Goal: Information Seeking & Learning: Check status

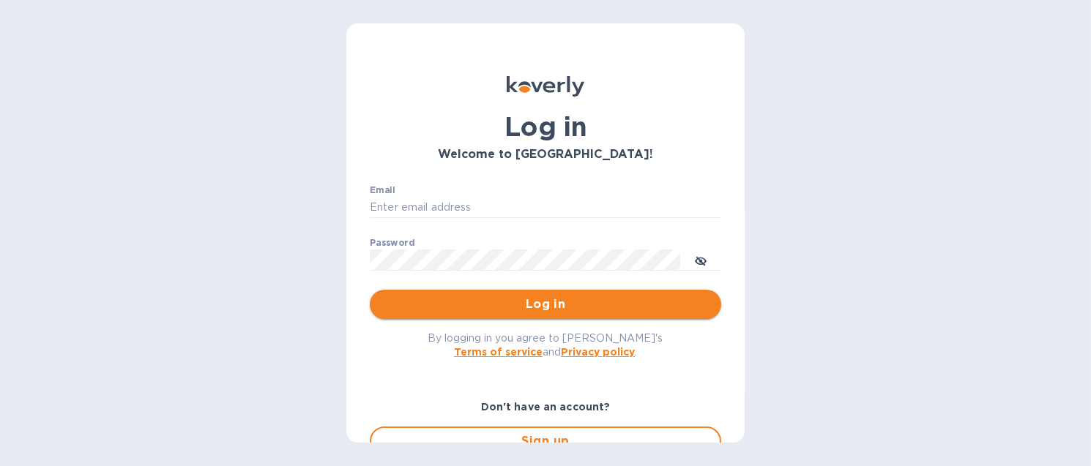
type input "[EMAIL_ADDRESS][DOMAIN_NAME]"
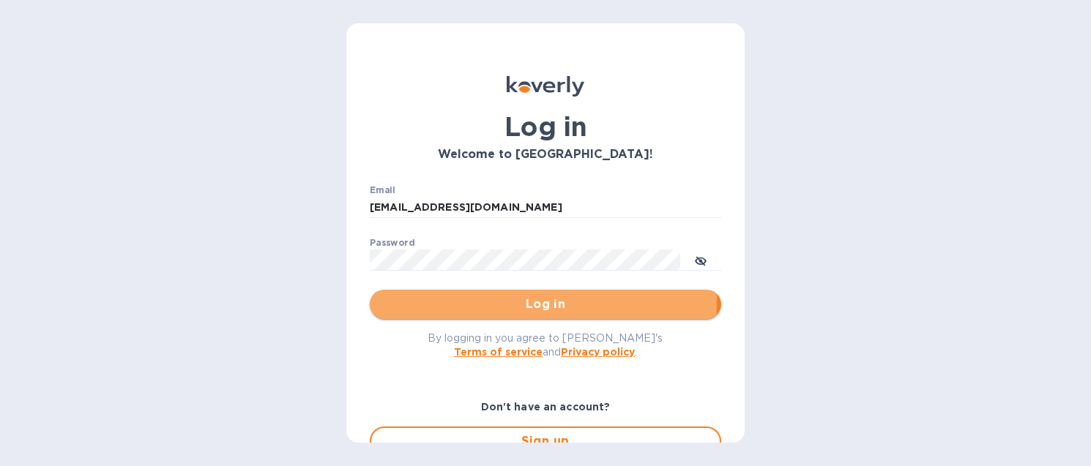
click at [496, 302] on span "Log in" at bounding box center [545, 305] width 328 height 18
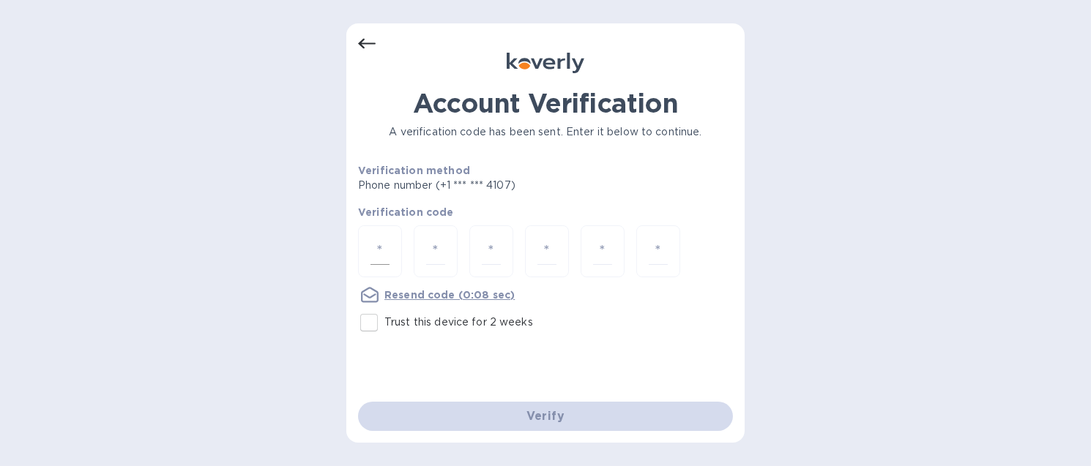
click at [381, 245] on input "number" at bounding box center [380, 251] width 19 height 27
type input "1"
type input "7"
type input "4"
type input "7"
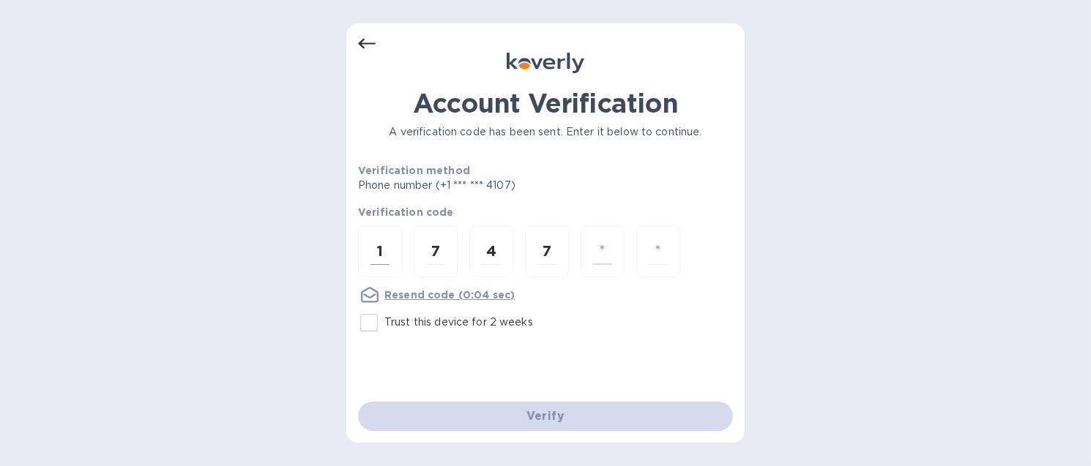
type input "1"
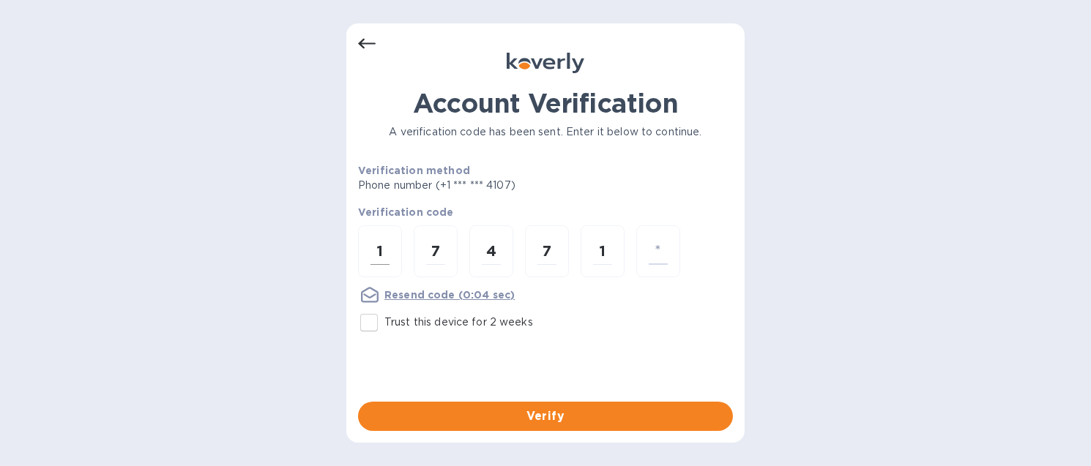
type input "5"
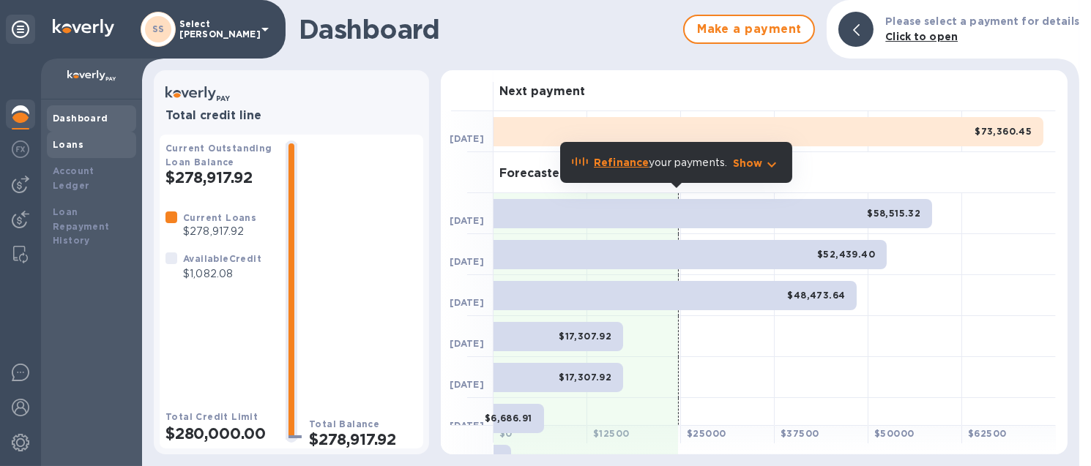
click at [69, 144] on b "Loans" at bounding box center [68, 144] width 31 height 11
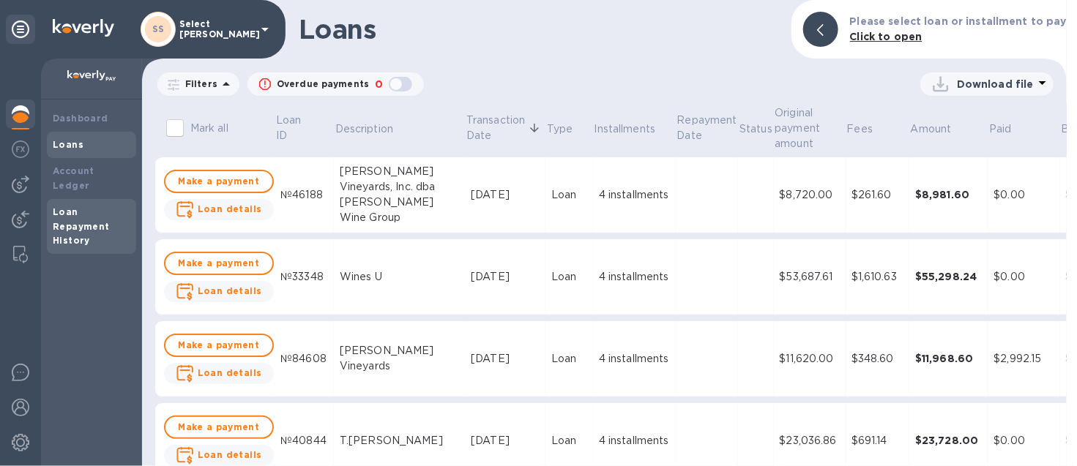
click at [91, 207] on b "Loan Repayment History" at bounding box center [81, 226] width 57 height 40
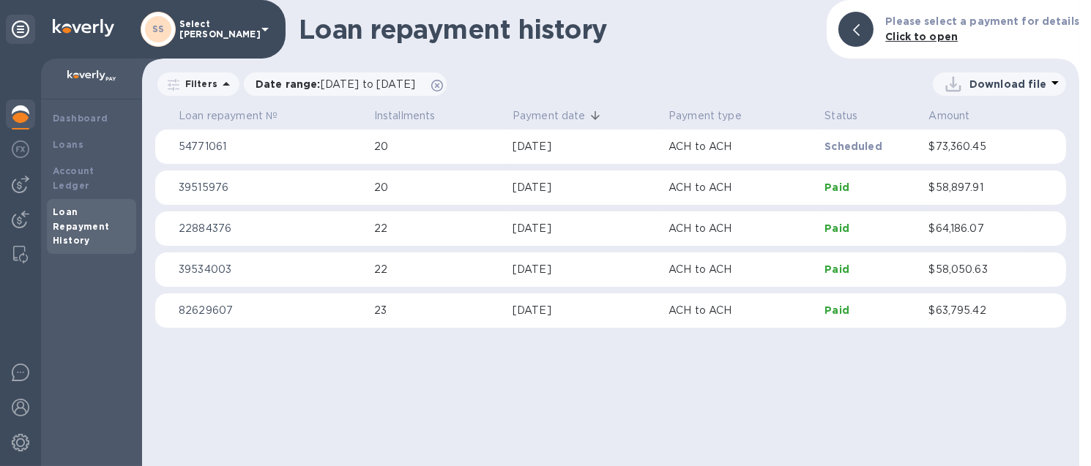
click at [534, 154] on td "[DATE]" at bounding box center [585, 147] width 156 height 35
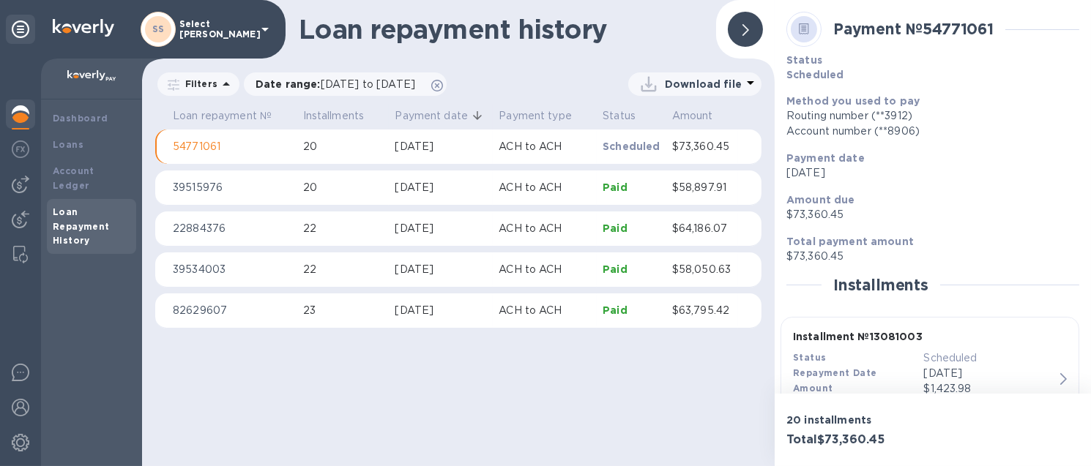
click at [683, 75] on div "Download file" at bounding box center [693, 83] width 113 height 23
click at [683, 75] on div at bounding box center [545, 233] width 1091 height 466
click at [415, 83] on span "[DATE] to [DATE]" at bounding box center [368, 84] width 94 height 12
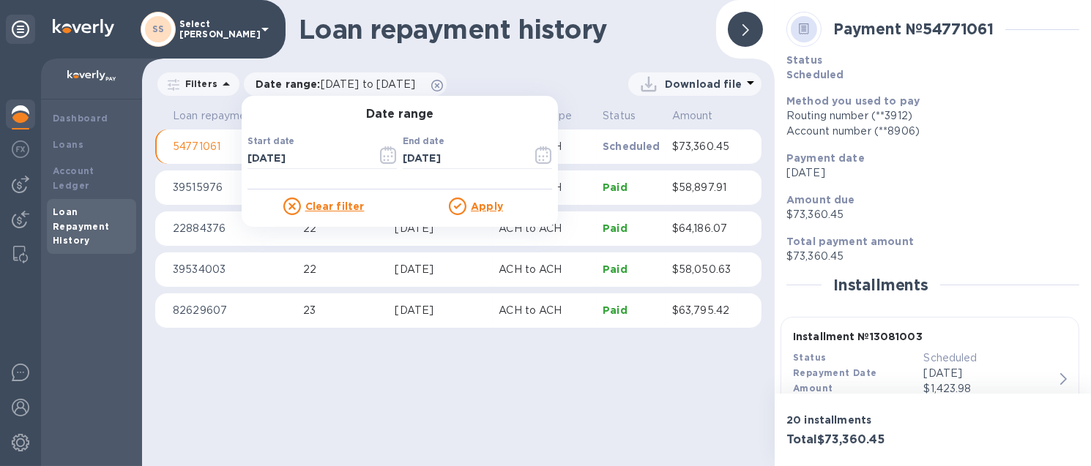
click at [339, 209] on u "Clear filter" at bounding box center [334, 207] width 59 height 12
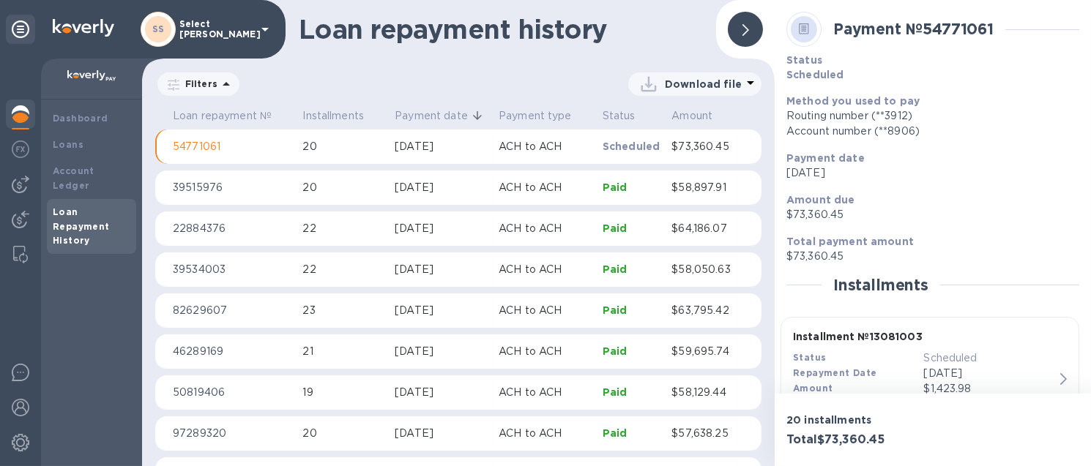
scroll to position [3, 0]
click at [436, 152] on div "[DATE]" at bounding box center [441, 143] width 92 height 15
click at [683, 86] on p "Download file" at bounding box center [703, 84] width 77 height 15
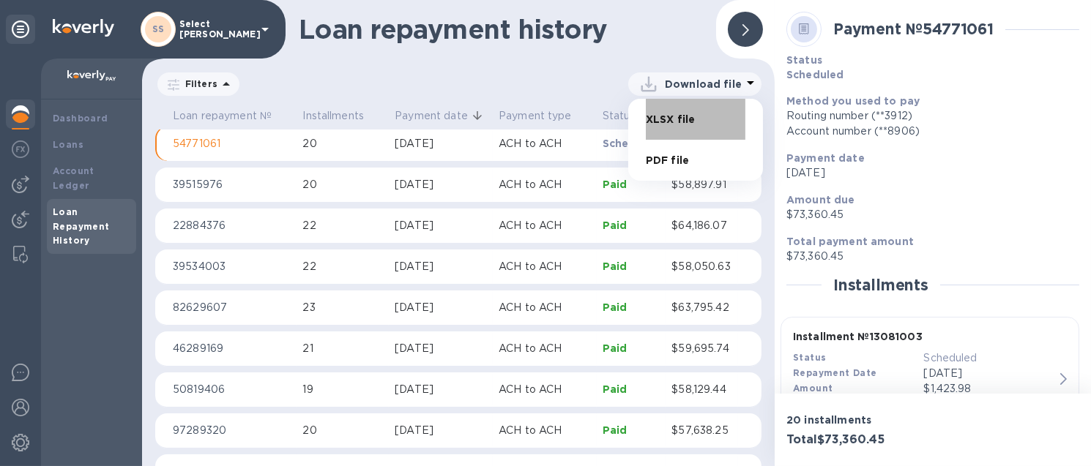
click at [675, 117] on li "XLSX file" at bounding box center [696, 119] width 100 height 41
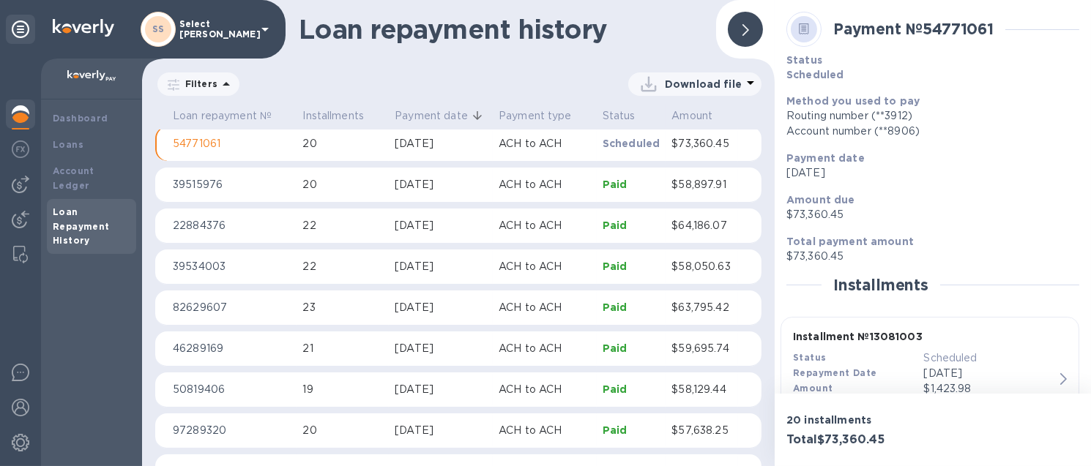
click at [683, 74] on div "Download file" at bounding box center [693, 83] width 113 height 23
click at [666, 114] on li "XLSX file" at bounding box center [696, 119] width 100 height 41
click at [439, 152] on div "[DATE]" at bounding box center [441, 143] width 92 height 15
click at [333, 162] on td "20" at bounding box center [343, 144] width 92 height 35
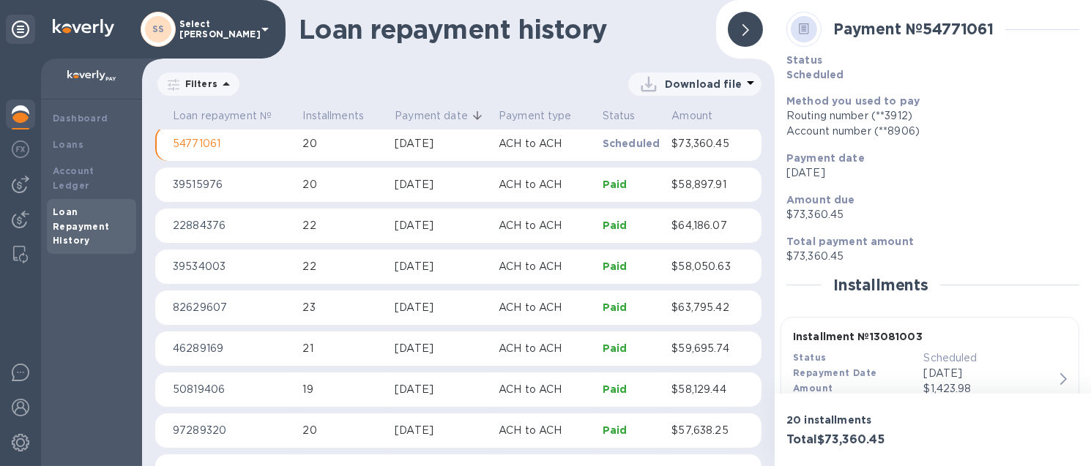
click at [333, 162] on td "20" at bounding box center [343, 144] width 92 height 35
click at [714, 85] on p "Download file" at bounding box center [703, 84] width 77 height 15
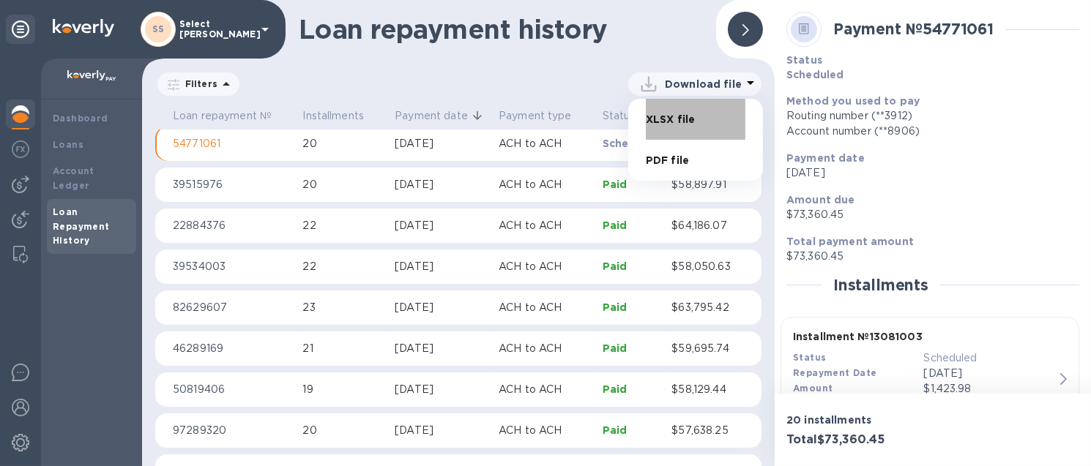
click at [667, 116] on li "XLSX file" at bounding box center [696, 119] width 100 height 41
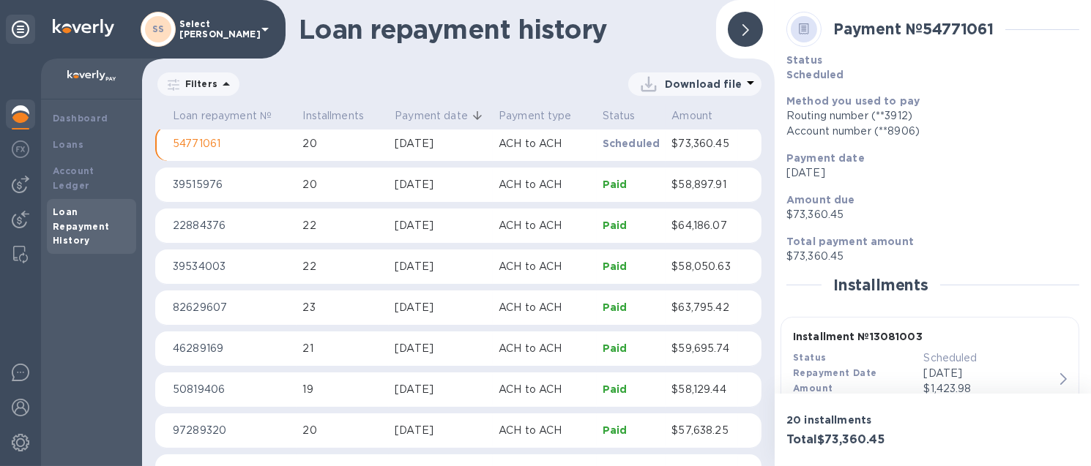
click at [208, 76] on div "Filters" at bounding box center [198, 83] width 82 height 23
click at [203, 81] on p "Filters" at bounding box center [198, 84] width 38 height 12
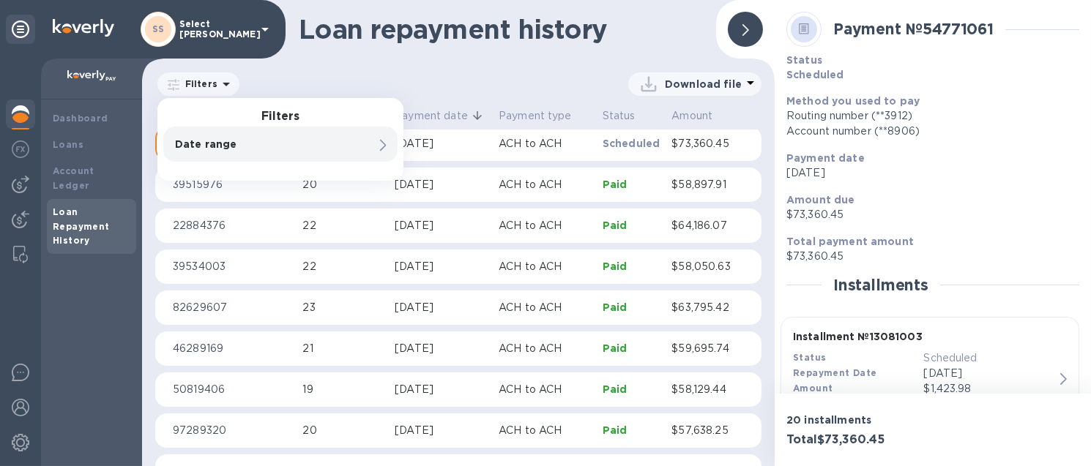
click at [210, 144] on p "Date range" at bounding box center [255, 144] width 161 height 15
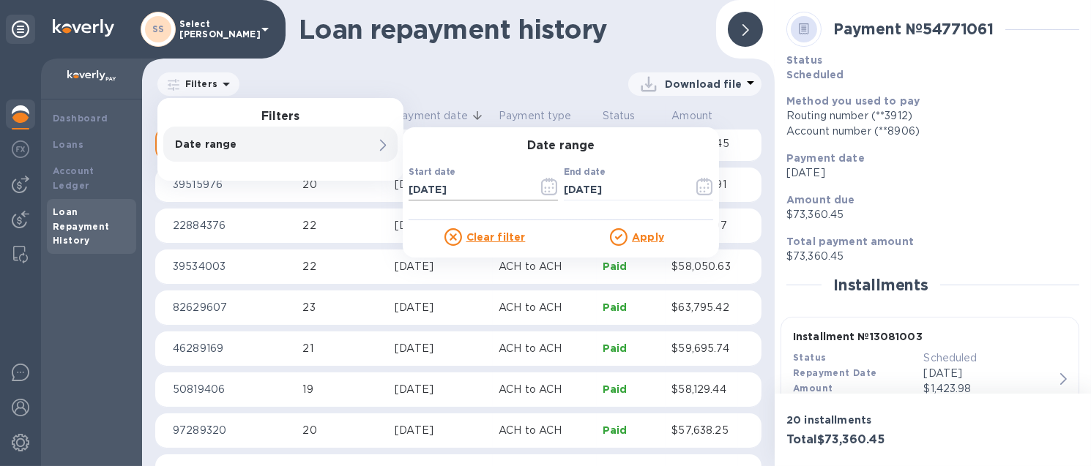
click at [468, 186] on input "[DATE]" at bounding box center [468, 190] width 118 height 22
click at [541, 192] on icon "button" at bounding box center [549, 187] width 16 height 18
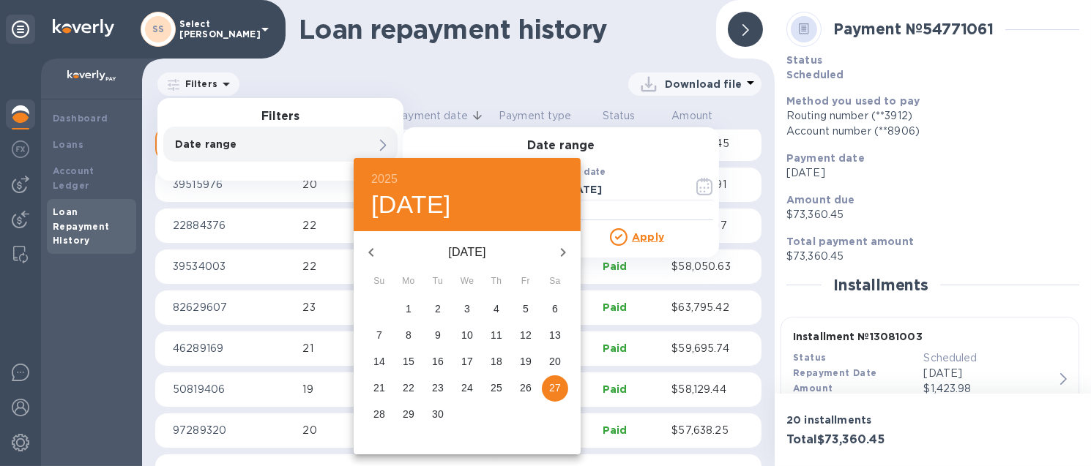
click at [405, 405] on button "29" at bounding box center [408, 415] width 26 height 26
type input "[DATE]"
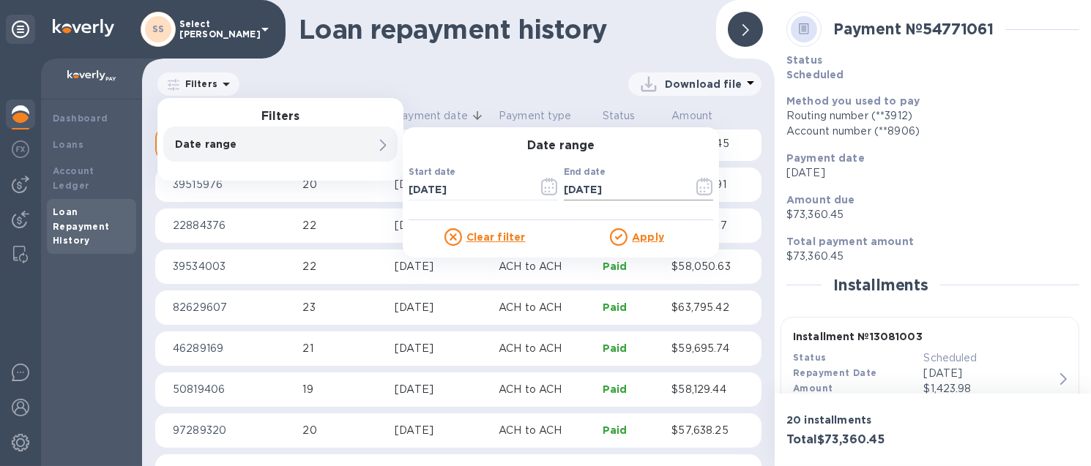
click at [701, 192] on icon "button" at bounding box center [704, 187] width 17 height 18
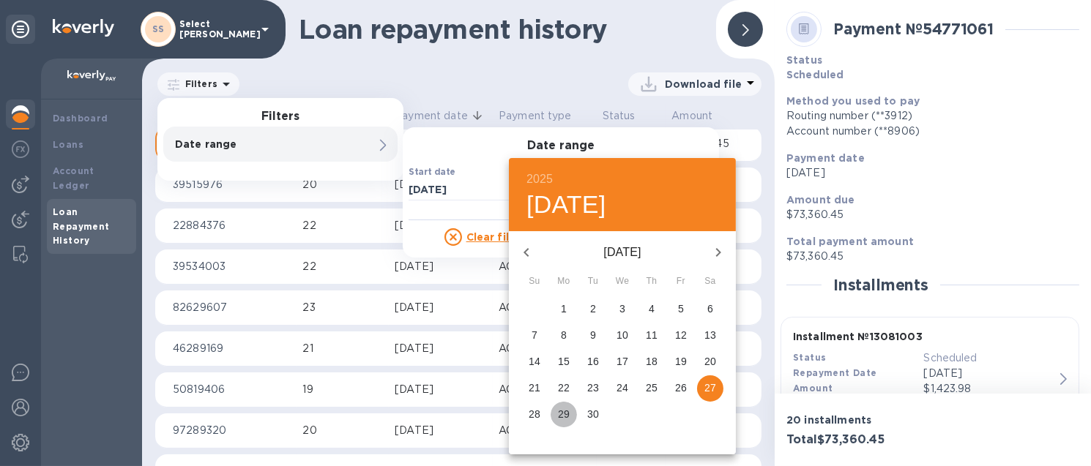
click at [561, 409] on p "29" at bounding box center [564, 414] width 12 height 15
type input "[DATE]"
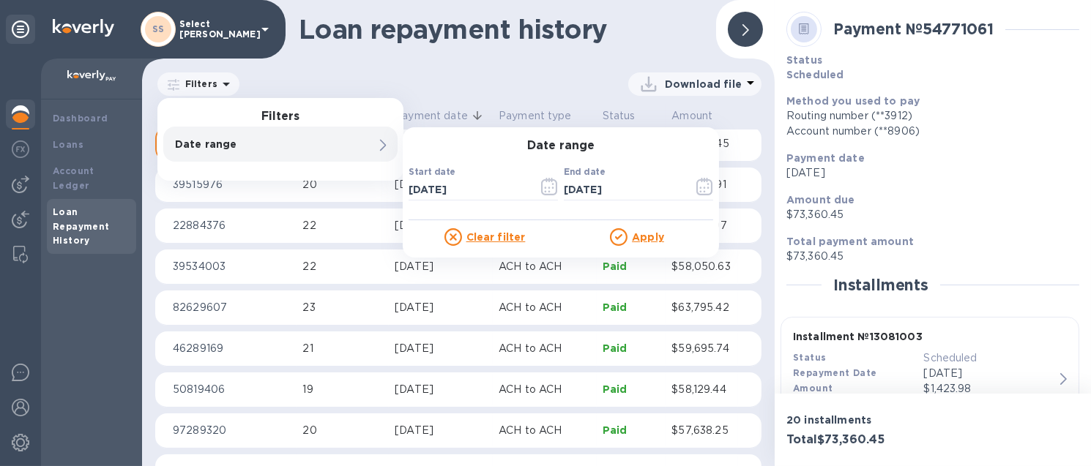
click at [638, 234] on u "Apply" at bounding box center [648, 237] width 32 height 12
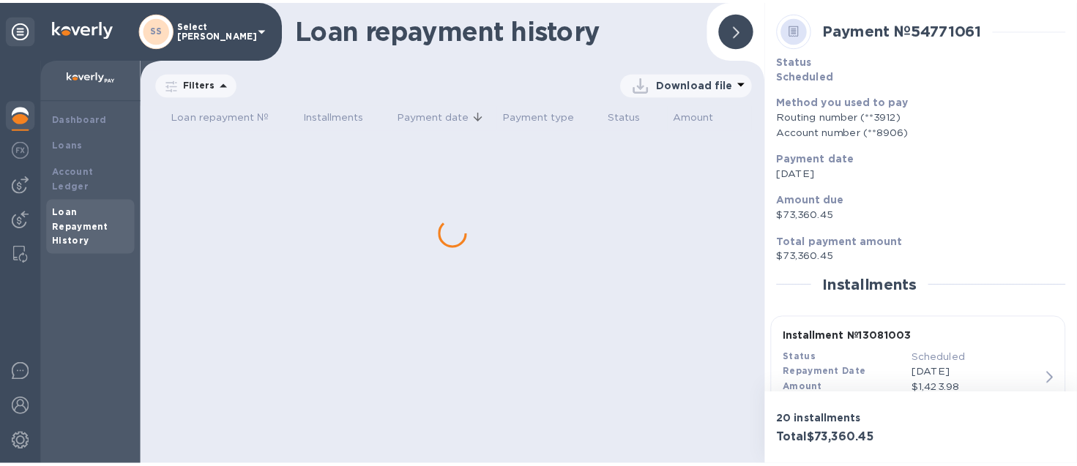
scroll to position [0, 0]
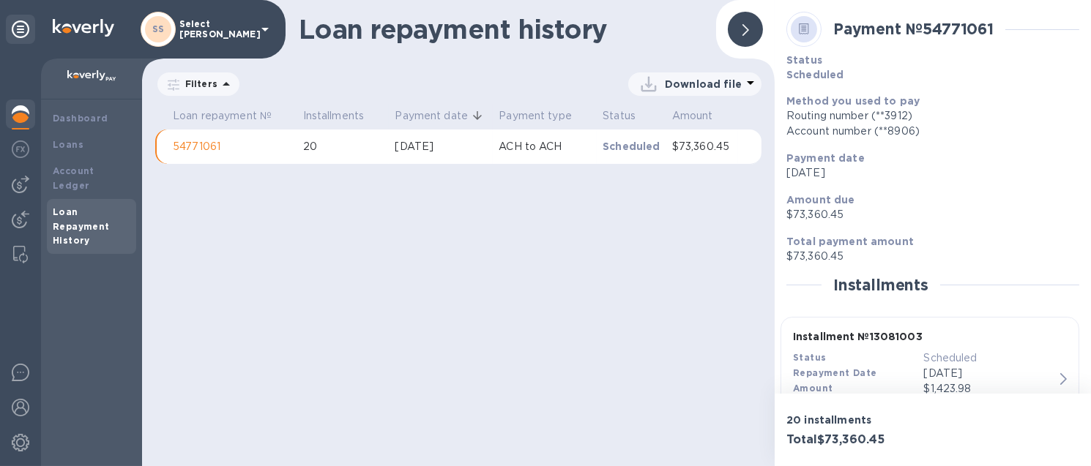
click at [694, 83] on p "Download file" at bounding box center [703, 84] width 77 height 15
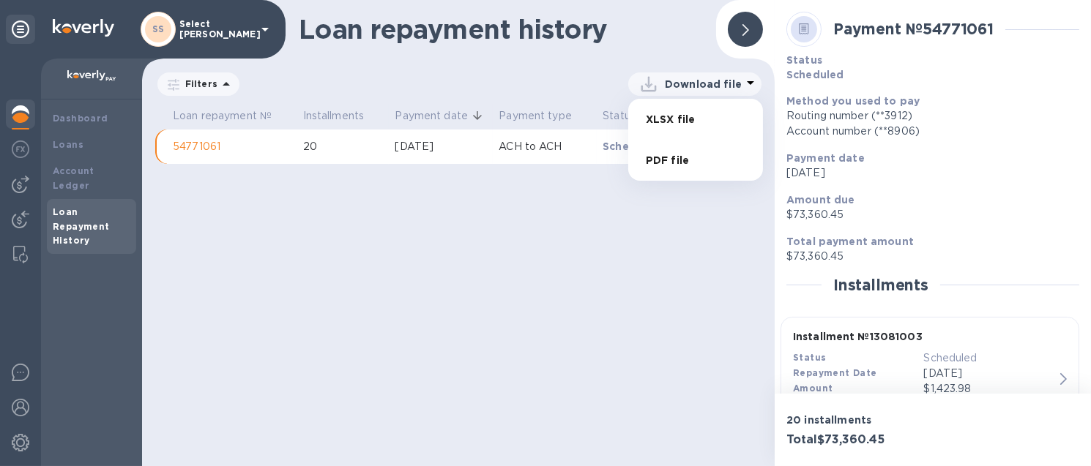
click at [676, 118] on li "XLSX file" at bounding box center [696, 119] width 100 height 41
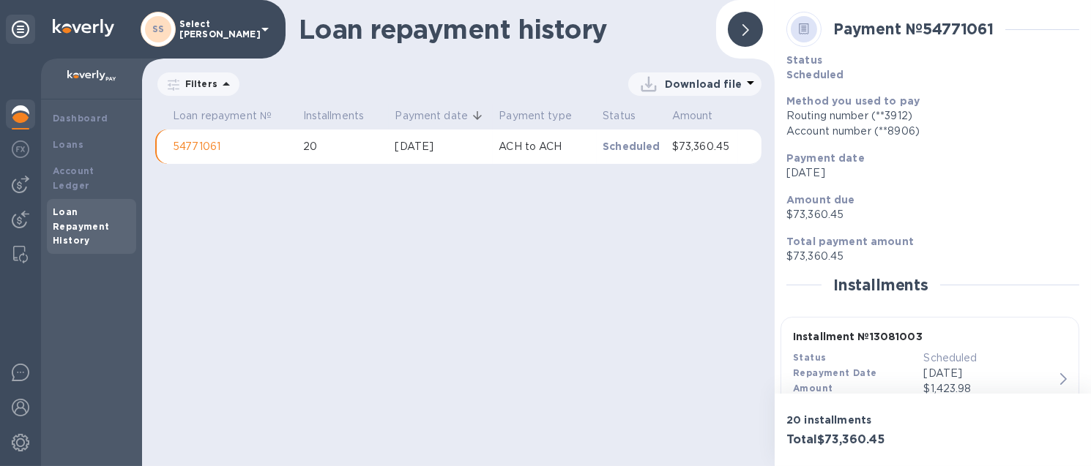
click at [732, 28] on div at bounding box center [745, 29] width 35 height 35
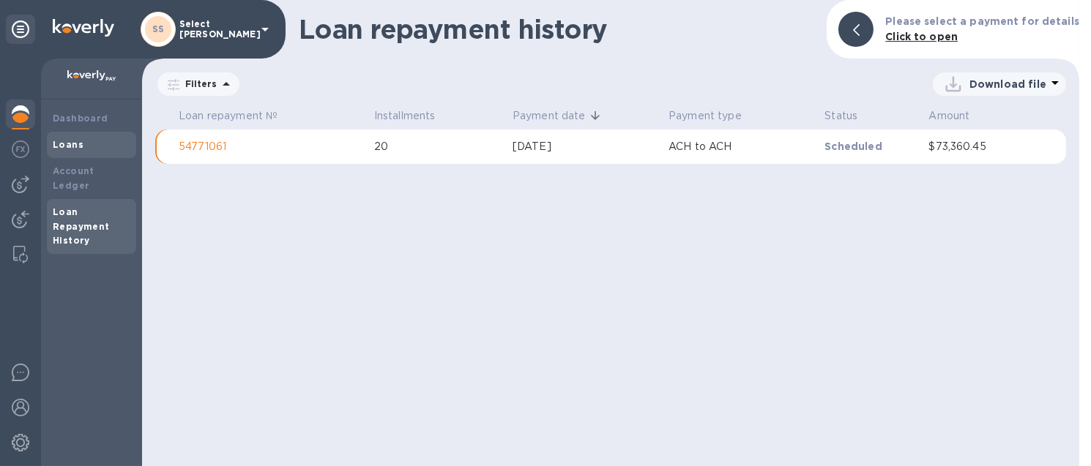
click at [103, 149] on div "Loans" at bounding box center [92, 145] width 78 height 15
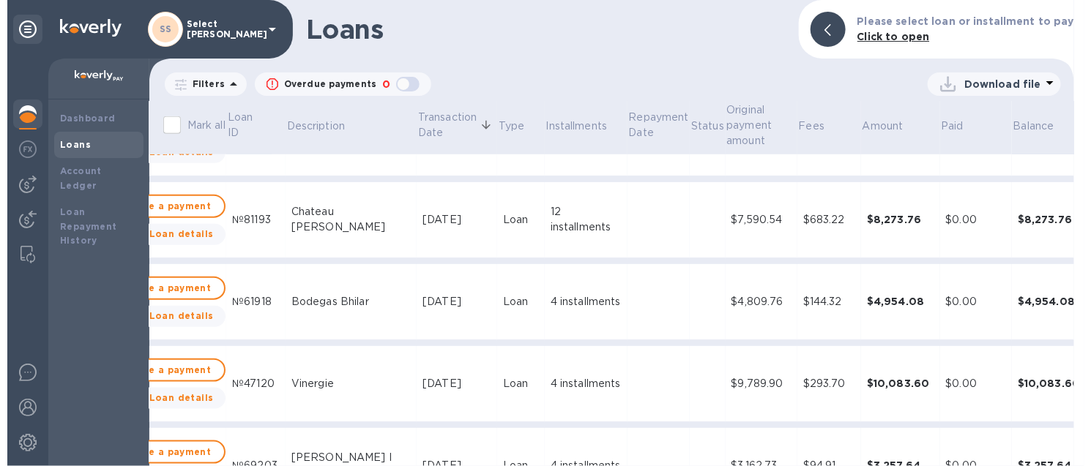
scroll to position [549, 0]
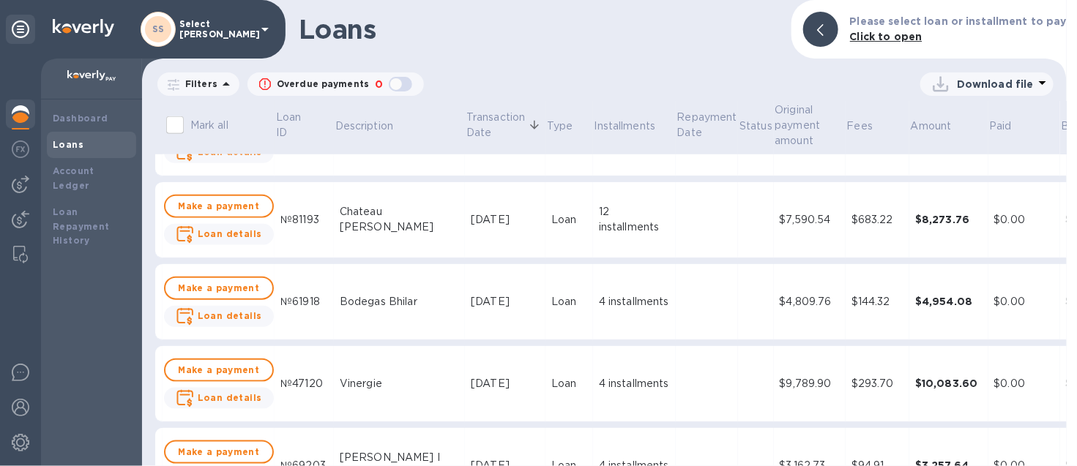
click at [196, 79] on p "Filters" at bounding box center [198, 84] width 38 height 12
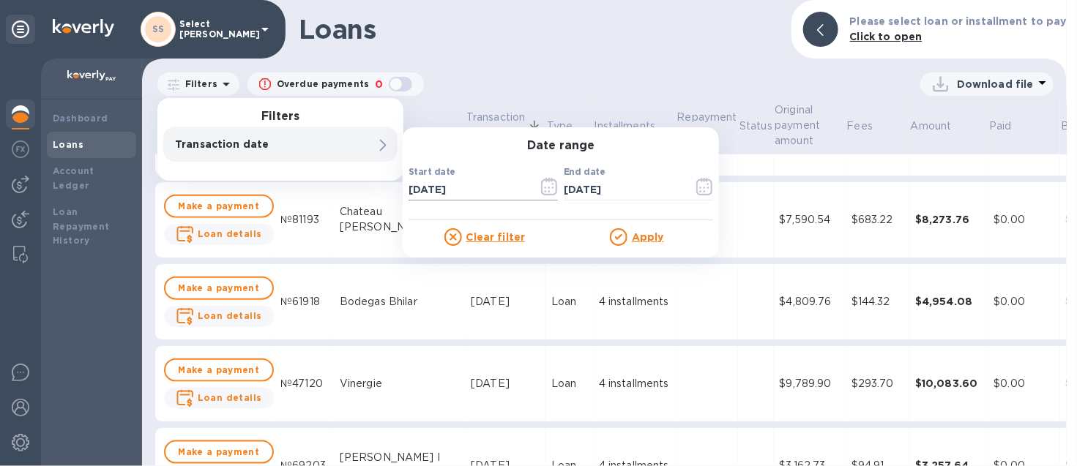
click at [546, 190] on icon "button" at bounding box center [549, 187] width 17 height 18
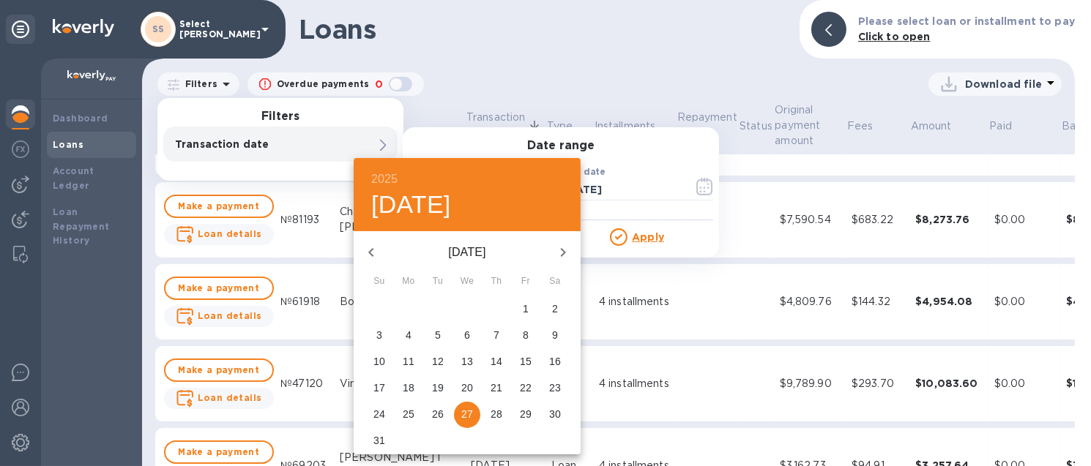
click at [569, 256] on icon "button" at bounding box center [563, 253] width 18 height 18
click at [411, 409] on p "29" at bounding box center [409, 414] width 12 height 15
type input "[DATE]"
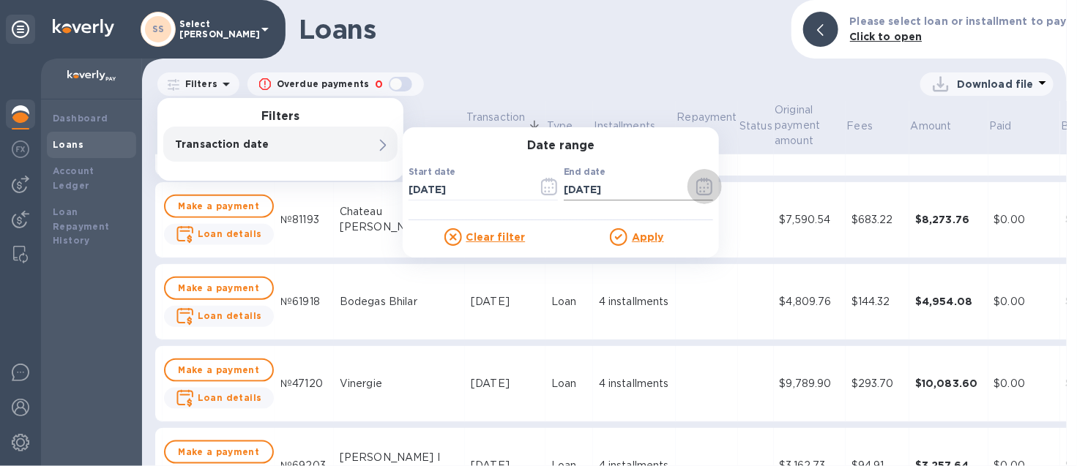
click at [704, 190] on icon "button" at bounding box center [704, 187] width 17 height 18
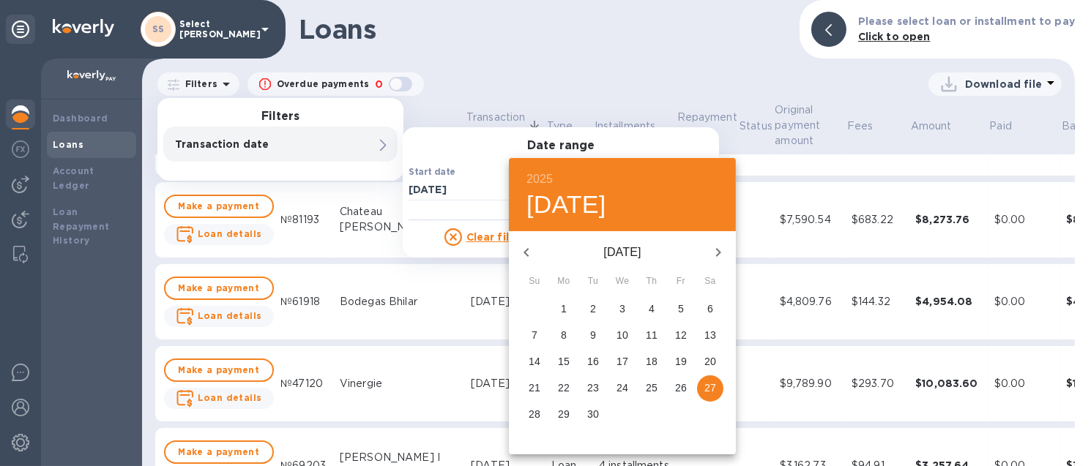
click at [561, 414] on p "29" at bounding box center [564, 414] width 12 height 15
type input "[DATE]"
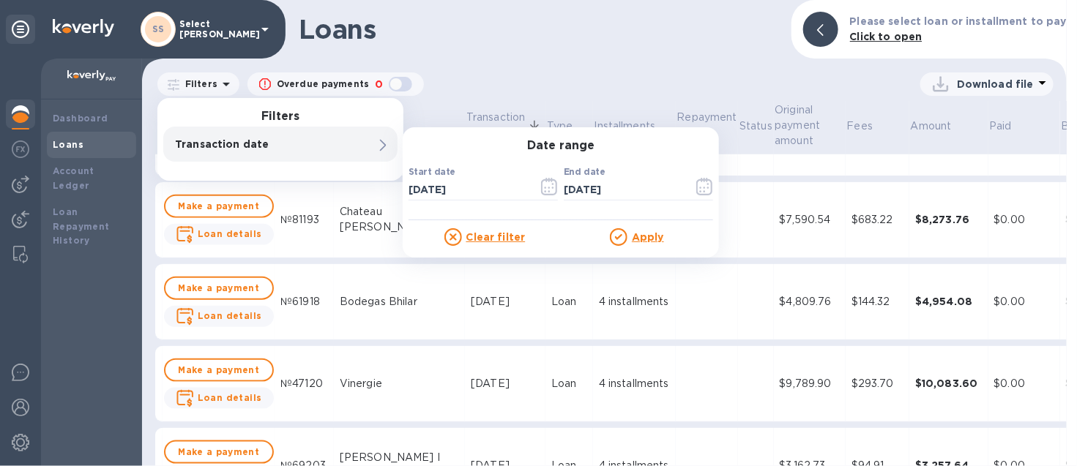
click at [630, 237] on div at bounding box center [621, 237] width 22 height 18
click at [645, 238] on u "Apply" at bounding box center [648, 237] width 32 height 12
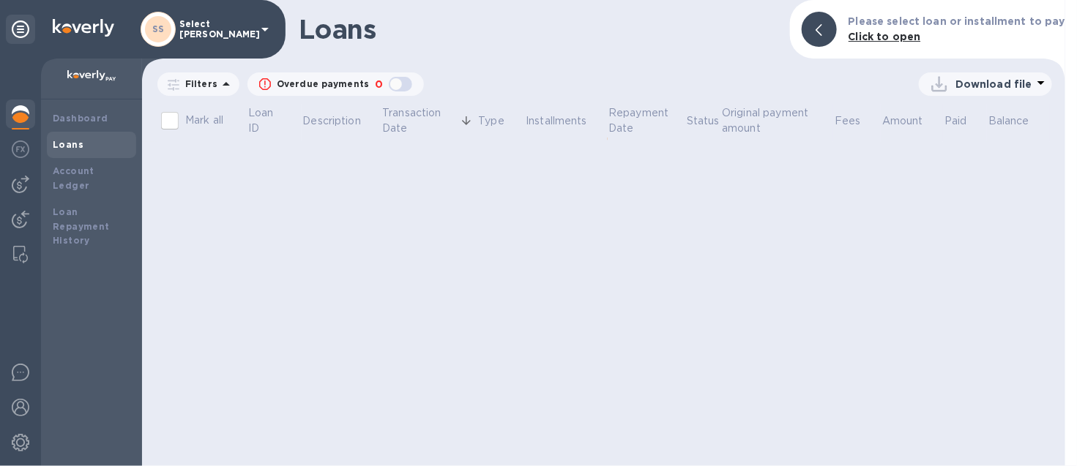
scroll to position [0, 0]
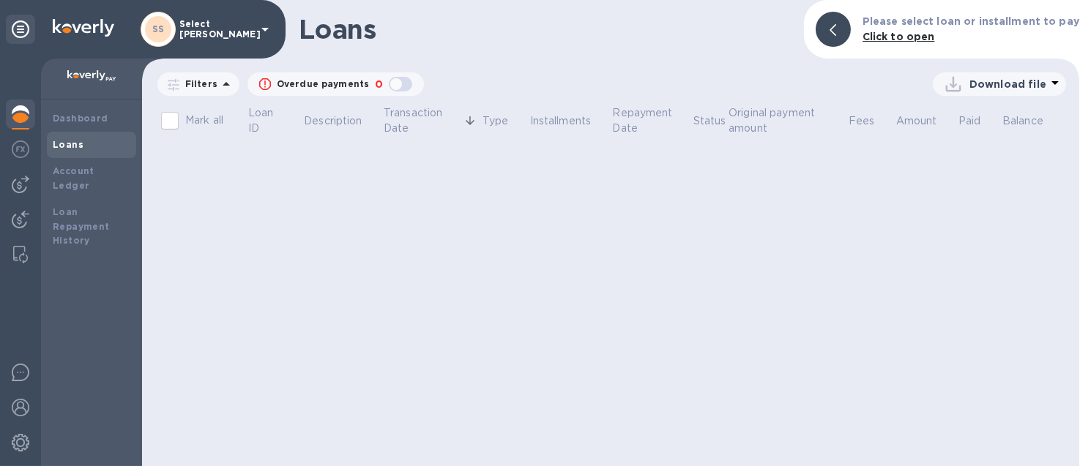
click at [0, 0] on span "[DATE] to [DATE]" at bounding box center [0, 0] width 0 height 0
click at [0, 0] on input "[DATE]" at bounding box center [0, 0] width 0 height 0
click at [0, 0] on icon "button" at bounding box center [0, 0] width 0 height 0
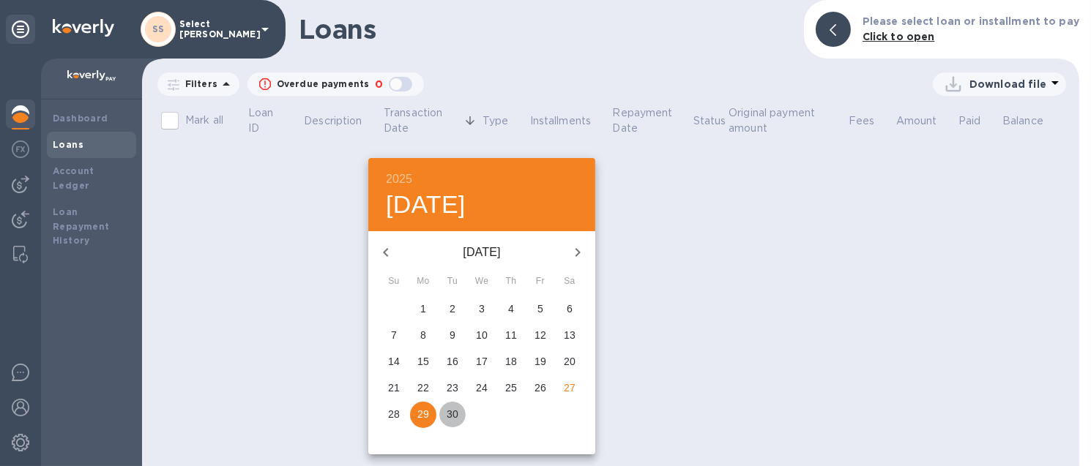
click at [448, 412] on p "30" at bounding box center [453, 414] width 12 height 15
type input "[DATE]"
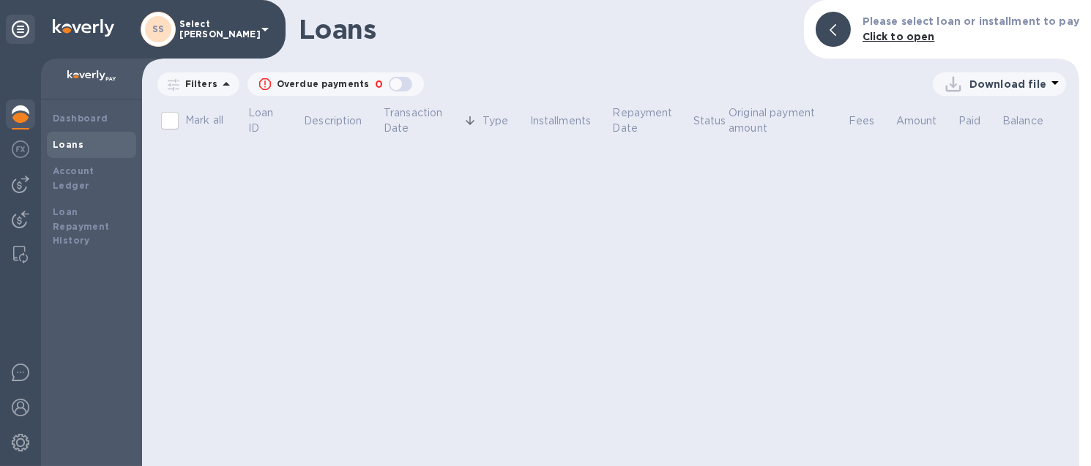
click at [0, 0] on icon "button" at bounding box center [0, 0] width 0 height 0
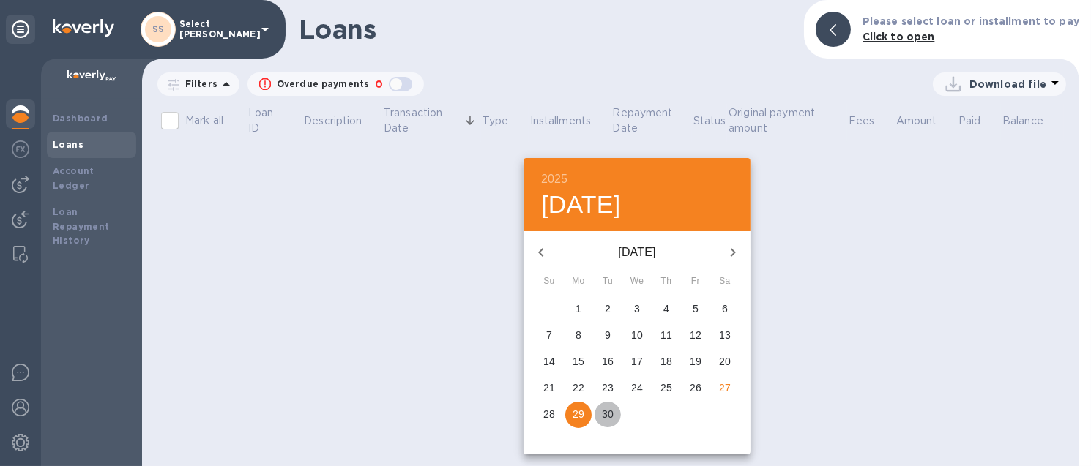
click at [602, 408] on p "30" at bounding box center [608, 414] width 12 height 15
type input "[DATE]"
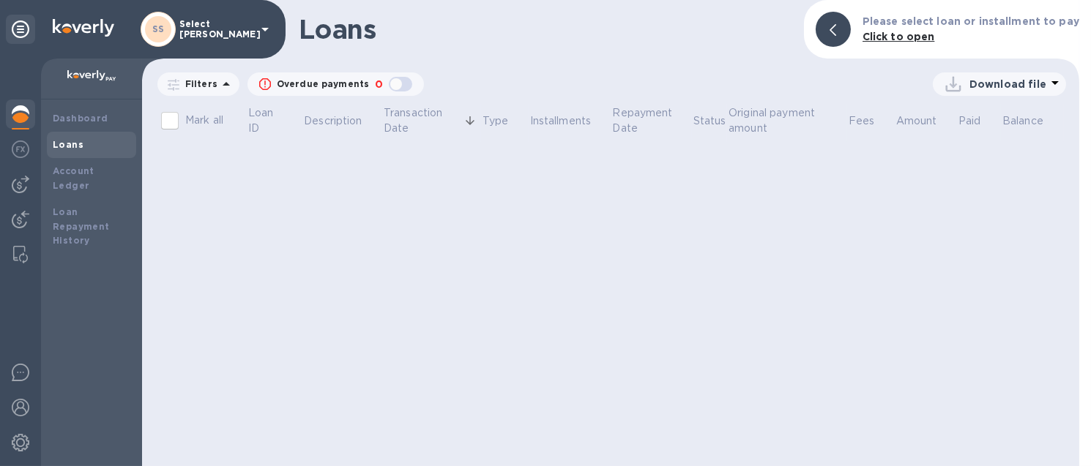
click at [0, 0] on p "Apply" at bounding box center [0, 0] width 0 height 0
click at [744, 63] on div "Loans Please select loan or installment to pay Click to open Filters Overdue pa…" at bounding box center [610, 233] width 937 height 466
click at [783, 266] on div "Loans Please select loan or installment to pay Click to open Filters Overdue pa…" at bounding box center [610, 233] width 937 height 466
click at [734, 58] on div "Loans Please select loan or installment to pay Click to open" at bounding box center [610, 29] width 937 height 59
click at [0, 0] on span "[DATE] to [DATE]" at bounding box center [0, 0] width 0 height 0
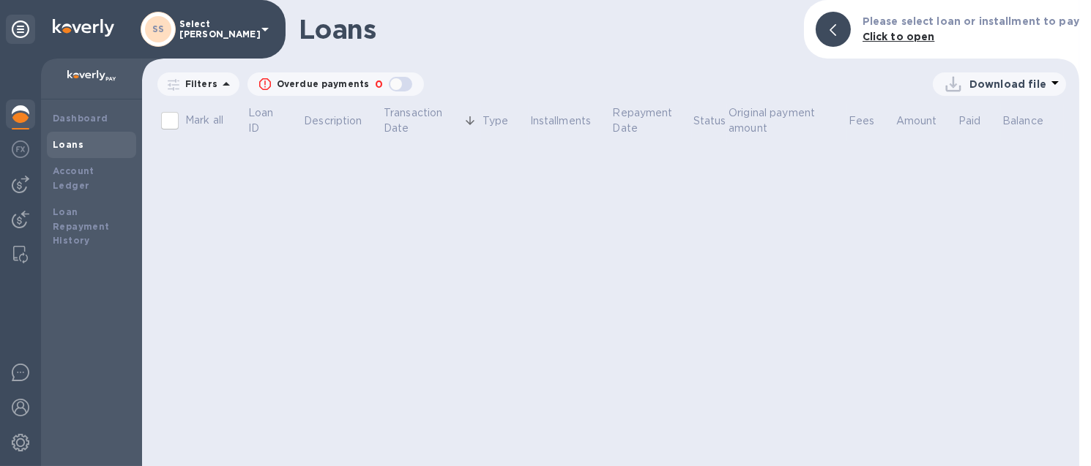
click at [0, 0] on button "button" at bounding box center [0, 0] width 0 height 0
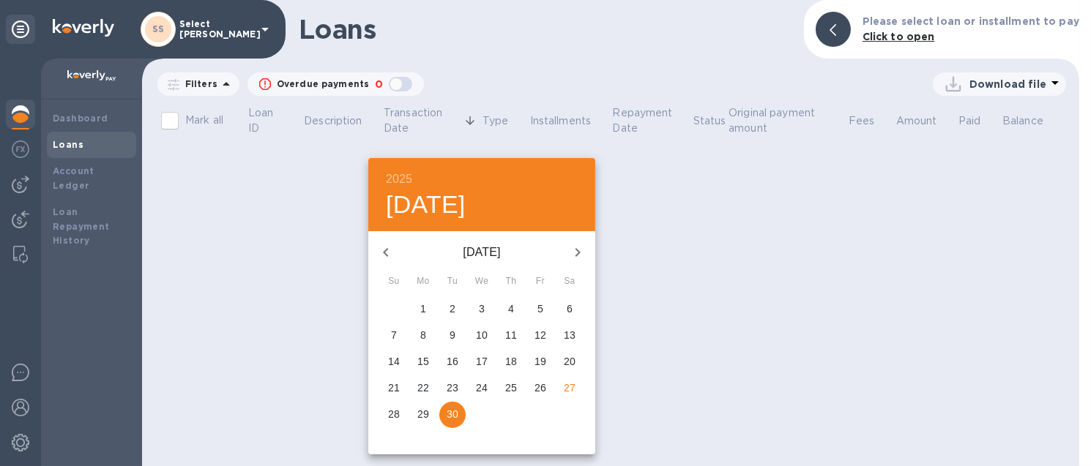
click at [417, 313] on span "1" at bounding box center [423, 309] width 26 height 15
type input "[DATE]"
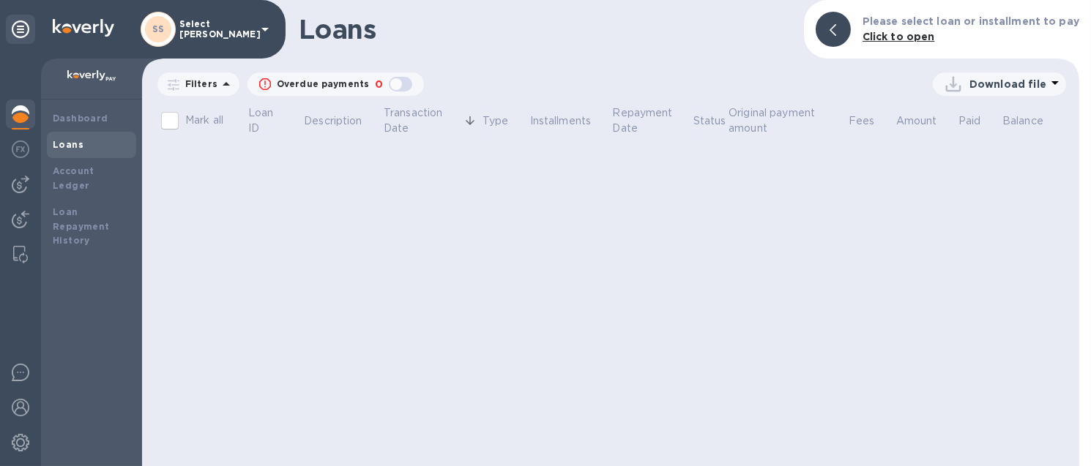
click at [0, 0] on u "Apply" at bounding box center [0, 0] width 0 height 0
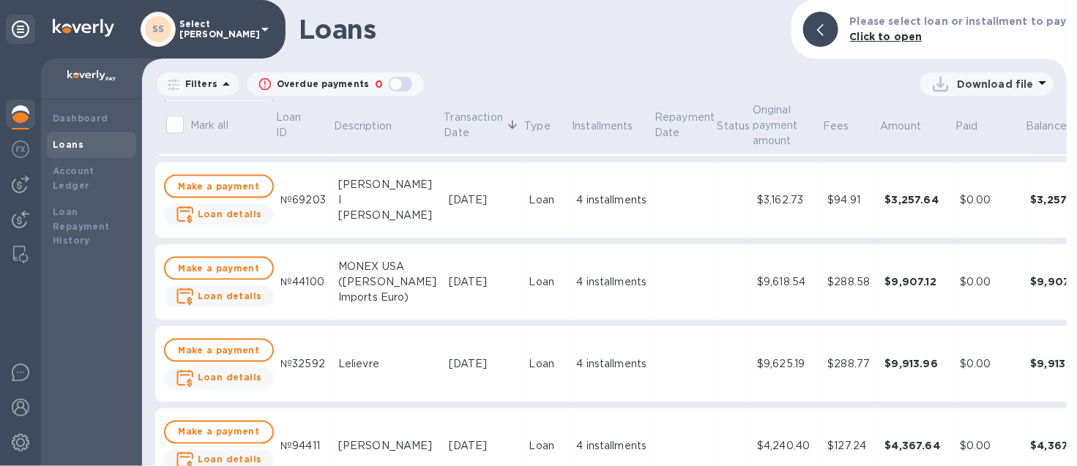
scroll to position [823, 0]
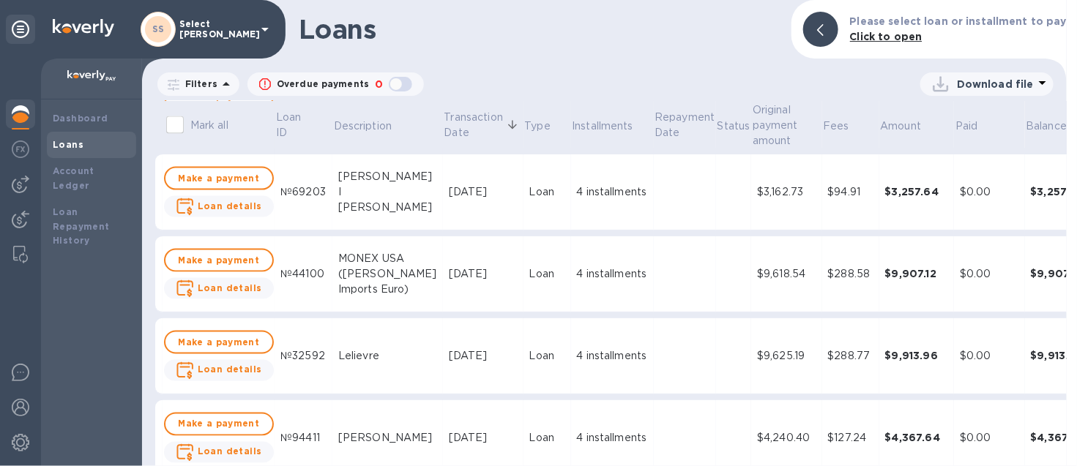
click at [658, 40] on h1 "Loans" at bounding box center [539, 29] width 481 height 31
click at [879, 116] on th "Amount" at bounding box center [916, 127] width 75 height 53
click at [880, 129] on p "Amount" at bounding box center [900, 126] width 41 height 15
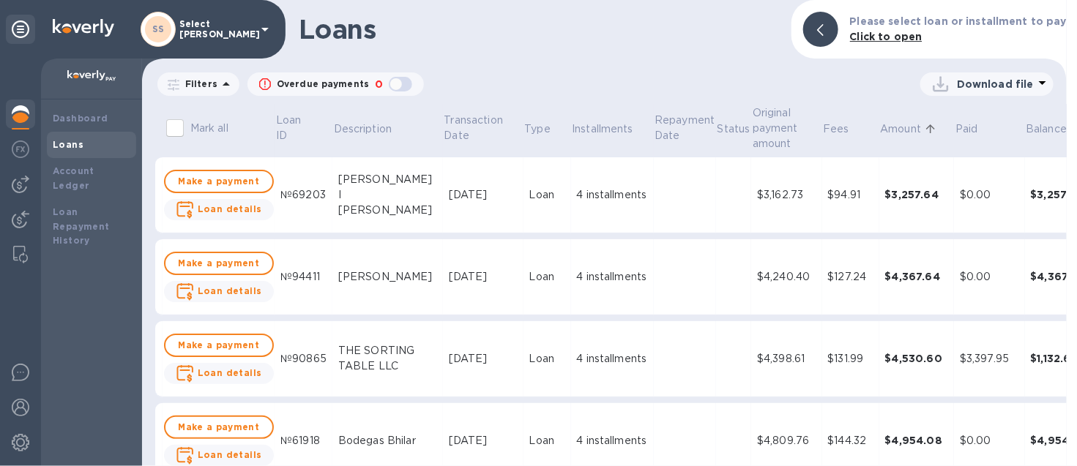
click at [192, 84] on p "Filters" at bounding box center [198, 84] width 38 height 12
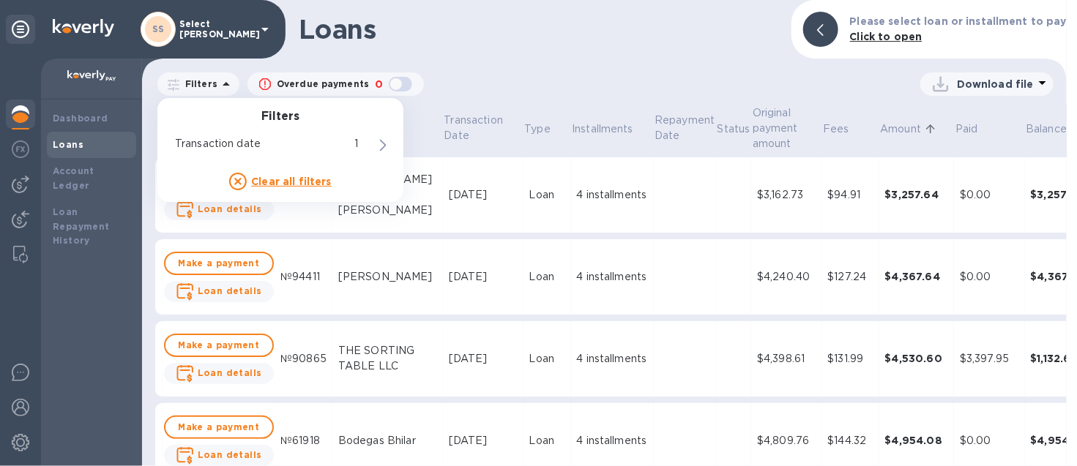
click at [200, 81] on p "Filters" at bounding box center [198, 84] width 38 height 12
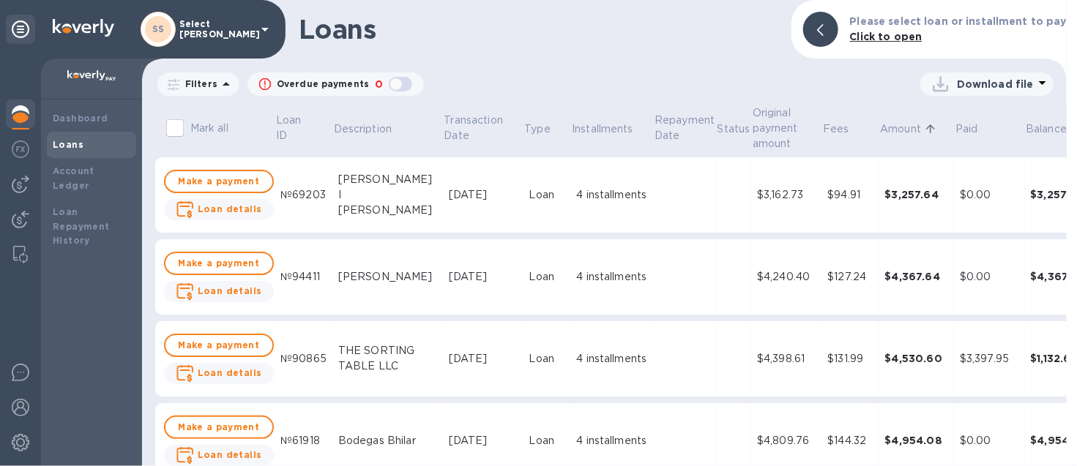
click at [1009, 83] on p "Download file" at bounding box center [995, 84] width 77 height 15
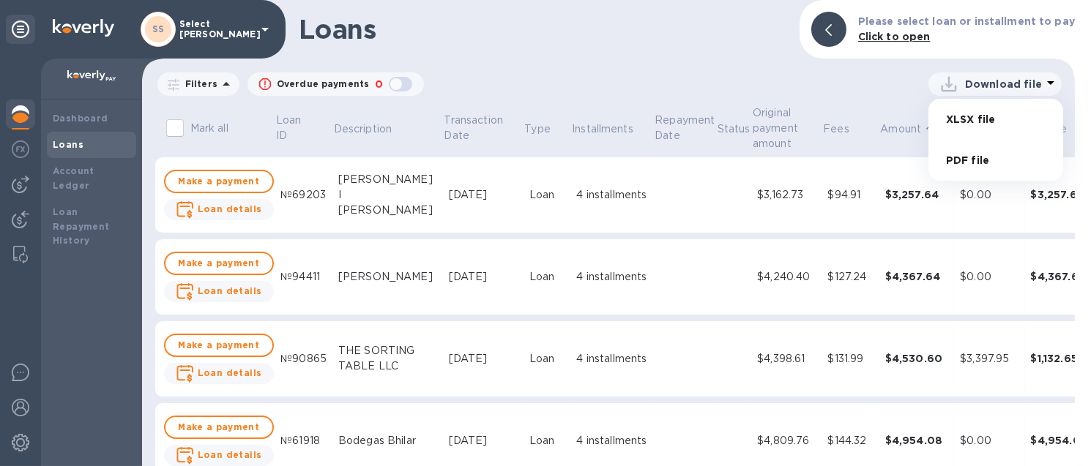
click at [975, 113] on li "XLSX file" at bounding box center [996, 119] width 100 height 41
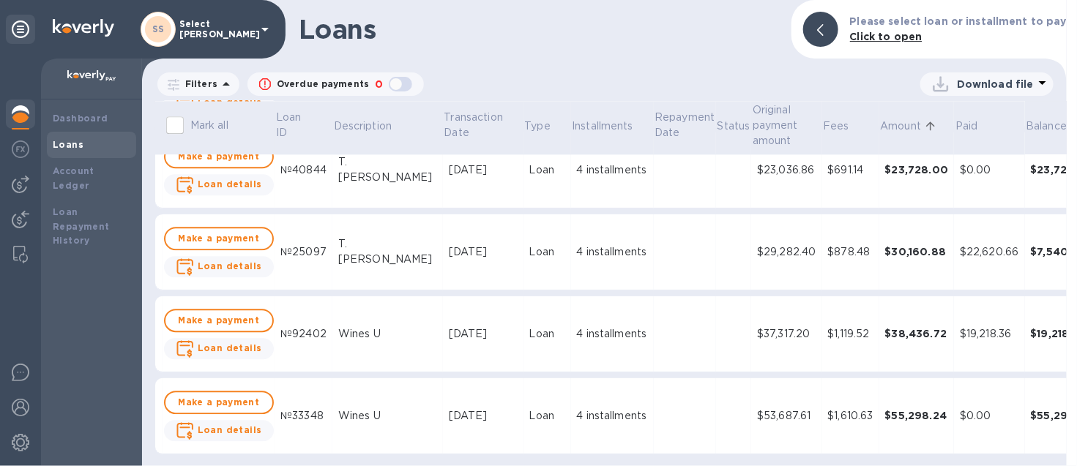
scroll to position [13, 0]
click at [213, 425] on b "Loan details" at bounding box center [230, 430] width 64 height 11
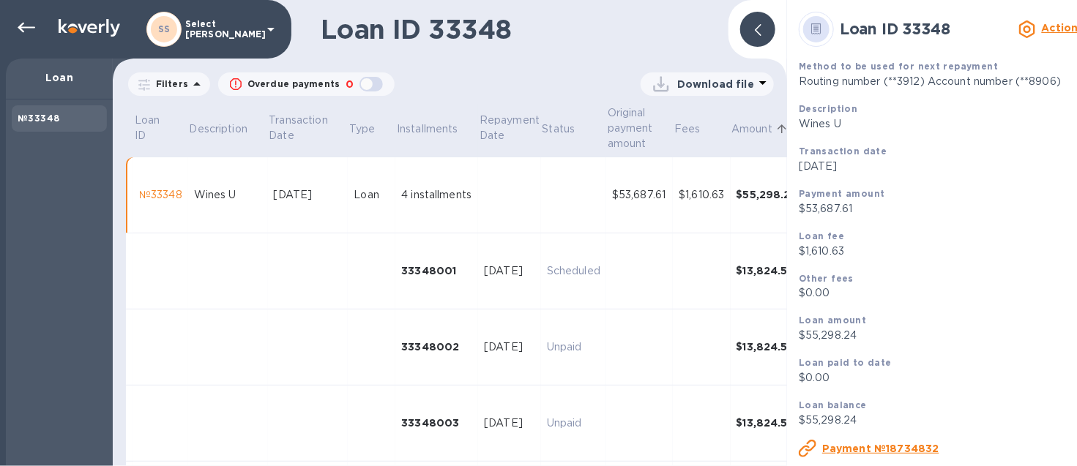
scroll to position [35, 0]
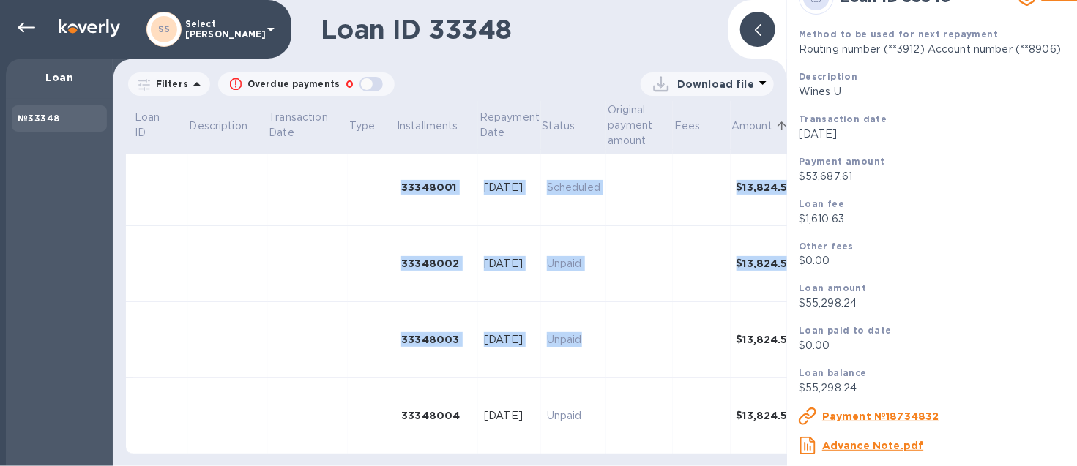
drag, startPoint x: 625, startPoint y: 455, endPoint x: 678, endPoint y: 461, distance: 53.8
click at [678, 461] on body "SS Select [PERSON_NAME] Loan №33348 Loan ID 33348 Filters Overdue payments 0 Tr…" at bounding box center [538, 233] width 1077 height 466
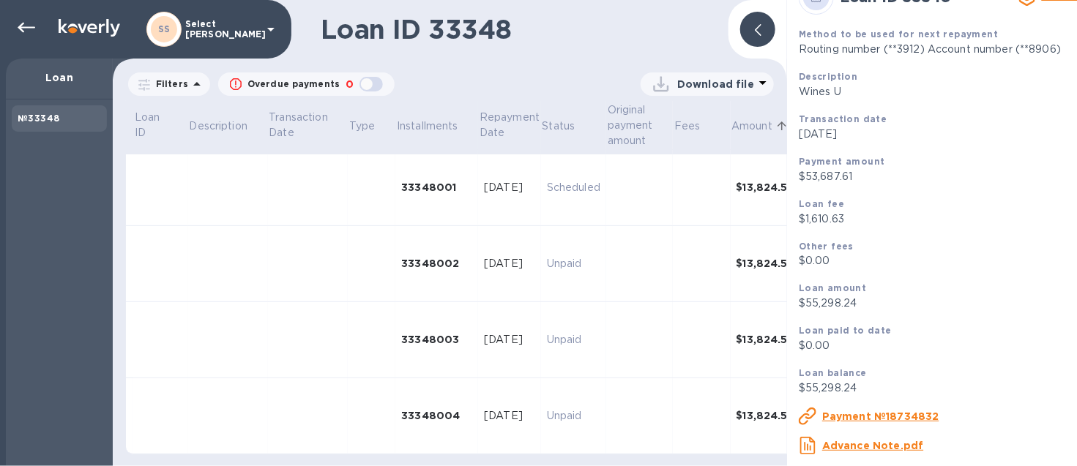
click at [660, 342] on td at bounding box center [639, 340] width 67 height 76
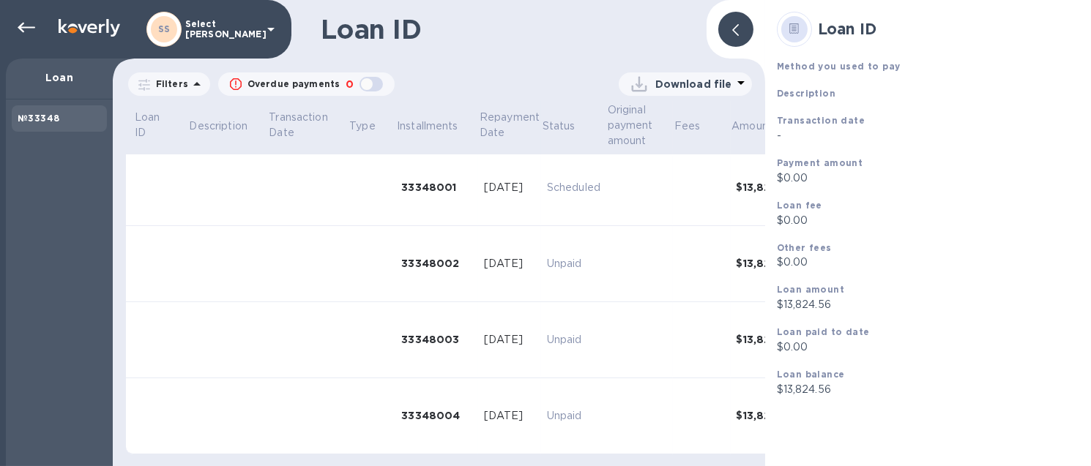
click at [742, 23] on div at bounding box center [735, 29] width 35 height 35
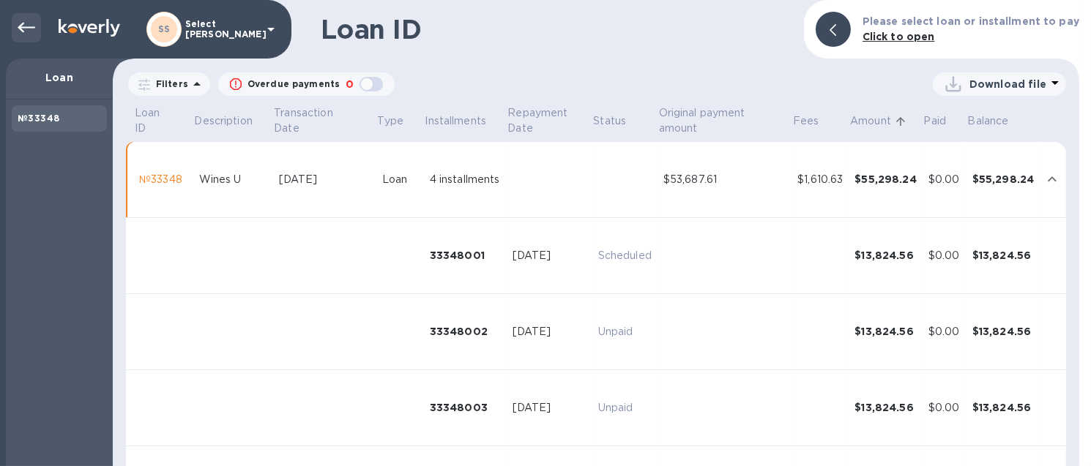
click at [23, 26] on icon at bounding box center [27, 28] width 18 height 10
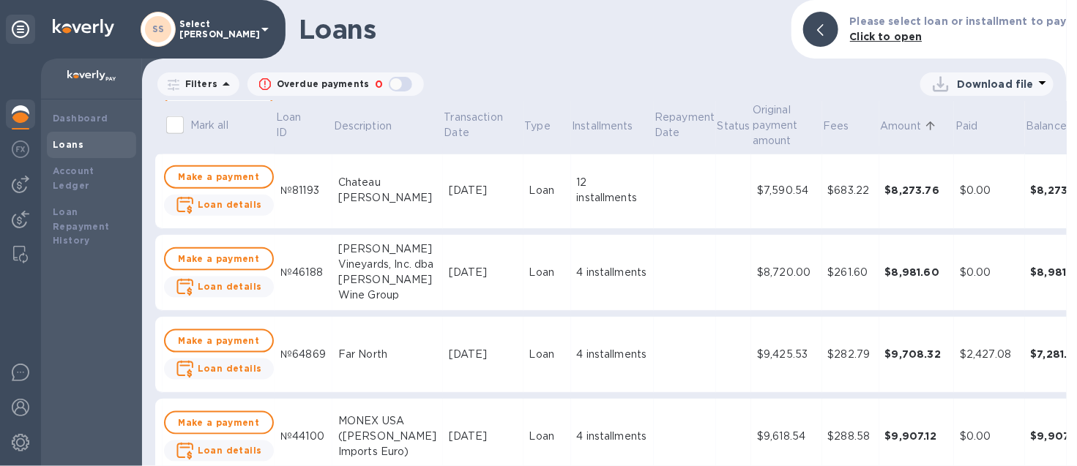
scroll to position [1077, 0]
